Goal: Task Accomplishment & Management: Use online tool/utility

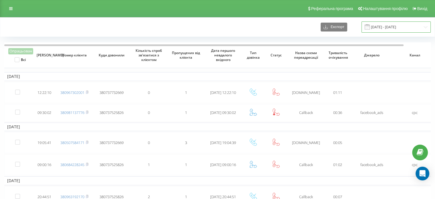
click at [384, 27] on input "[DATE] - [DATE]" at bounding box center [395, 26] width 69 height 11
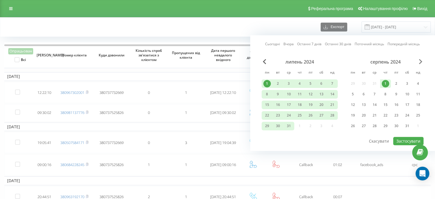
click at [420, 62] on span "Next Month" at bounding box center [420, 61] width 3 height 5
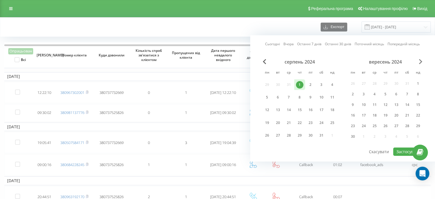
click at [420, 62] on span "Next Month" at bounding box center [420, 61] width 3 height 5
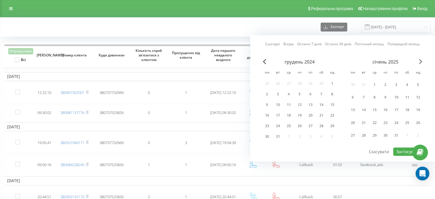
click at [420, 62] on span "Next Month" at bounding box center [420, 61] width 3 height 5
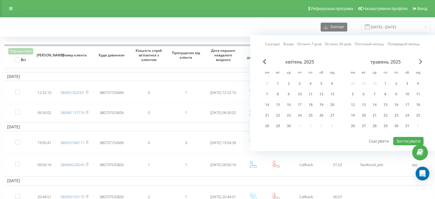
click at [420, 62] on span "Next Month" at bounding box center [420, 61] width 3 height 5
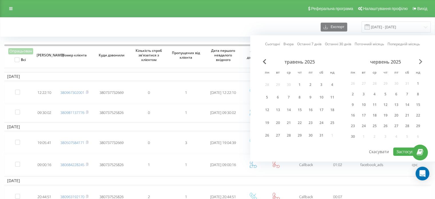
click at [420, 62] on span "Next Month" at bounding box center [420, 61] width 3 height 5
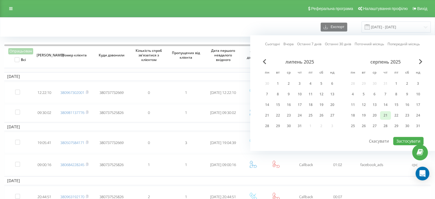
click at [385, 116] on div "21" at bounding box center [385, 115] width 7 height 7
click at [393, 114] on div "22" at bounding box center [396, 115] width 7 height 7
click at [401, 138] on button "Застосувати" at bounding box center [408, 141] width 30 height 8
type input "[DATE] - [DATE]"
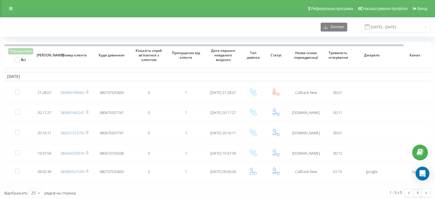
scroll to position [2, 0]
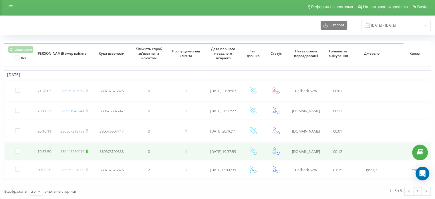
click at [87, 150] on rect at bounding box center [87, 151] width 2 height 3
click at [19, 148] on label at bounding box center [17, 148] width 5 height 0
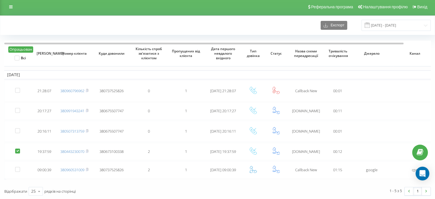
click at [19, 47] on button "Опрацьован" at bounding box center [20, 49] width 25 height 6
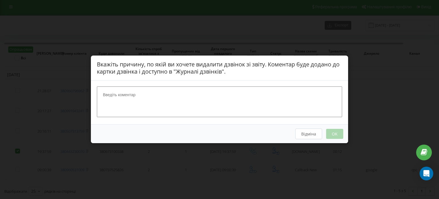
click at [154, 112] on textarea at bounding box center [219, 102] width 245 height 30
type textarea "гудки"
click at [335, 134] on button "OK" at bounding box center [334, 134] width 17 height 10
click at [335, 135] on button "OK" at bounding box center [334, 134] width 17 height 10
click at [364, 104] on div "Вкажіть причину, по якій ви хочете видалити дзвінок зі звіту. Коментар буде дод…" at bounding box center [219, 99] width 439 height 199
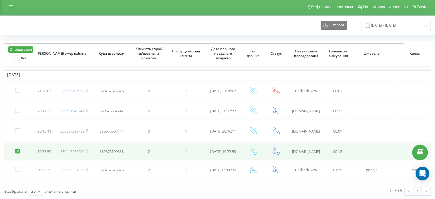
click at [17, 148] on label at bounding box center [17, 148] width 5 height 0
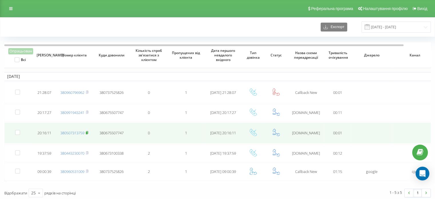
click at [87, 132] on rect at bounding box center [87, 133] width 2 height 3
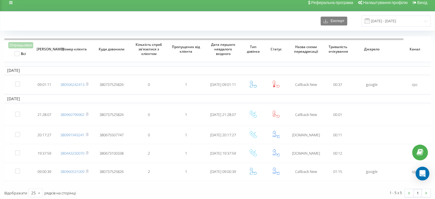
scroll to position [8, 0]
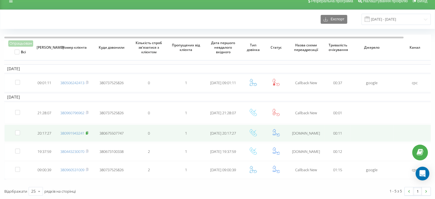
click at [87, 132] on rect at bounding box center [87, 133] width 2 height 3
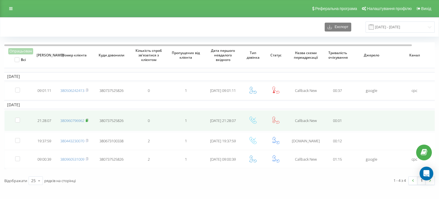
click at [87, 119] on rect at bounding box center [87, 120] width 2 height 3
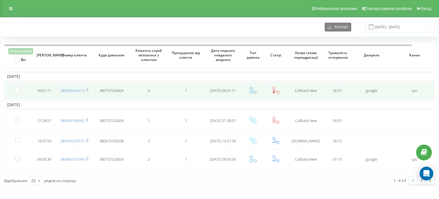
click at [86, 90] on span "380506242413" at bounding box center [74, 90] width 28 height 5
click at [87, 90] on rect at bounding box center [87, 90] width 2 height 3
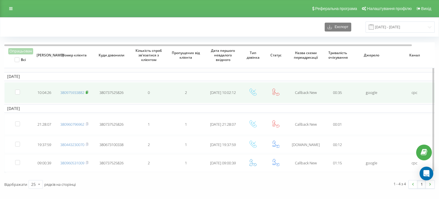
click at [87, 91] on icon at bounding box center [87, 92] width 2 height 3
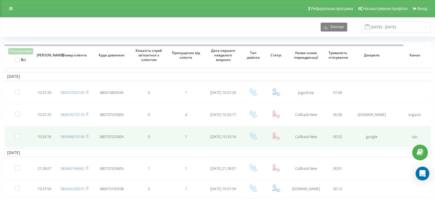
click at [86, 135] on span "380984079744" at bounding box center [74, 136] width 28 height 5
click at [87, 135] on rect at bounding box center [87, 136] width 2 height 3
